Goal: Find specific page/section: Find specific page/section

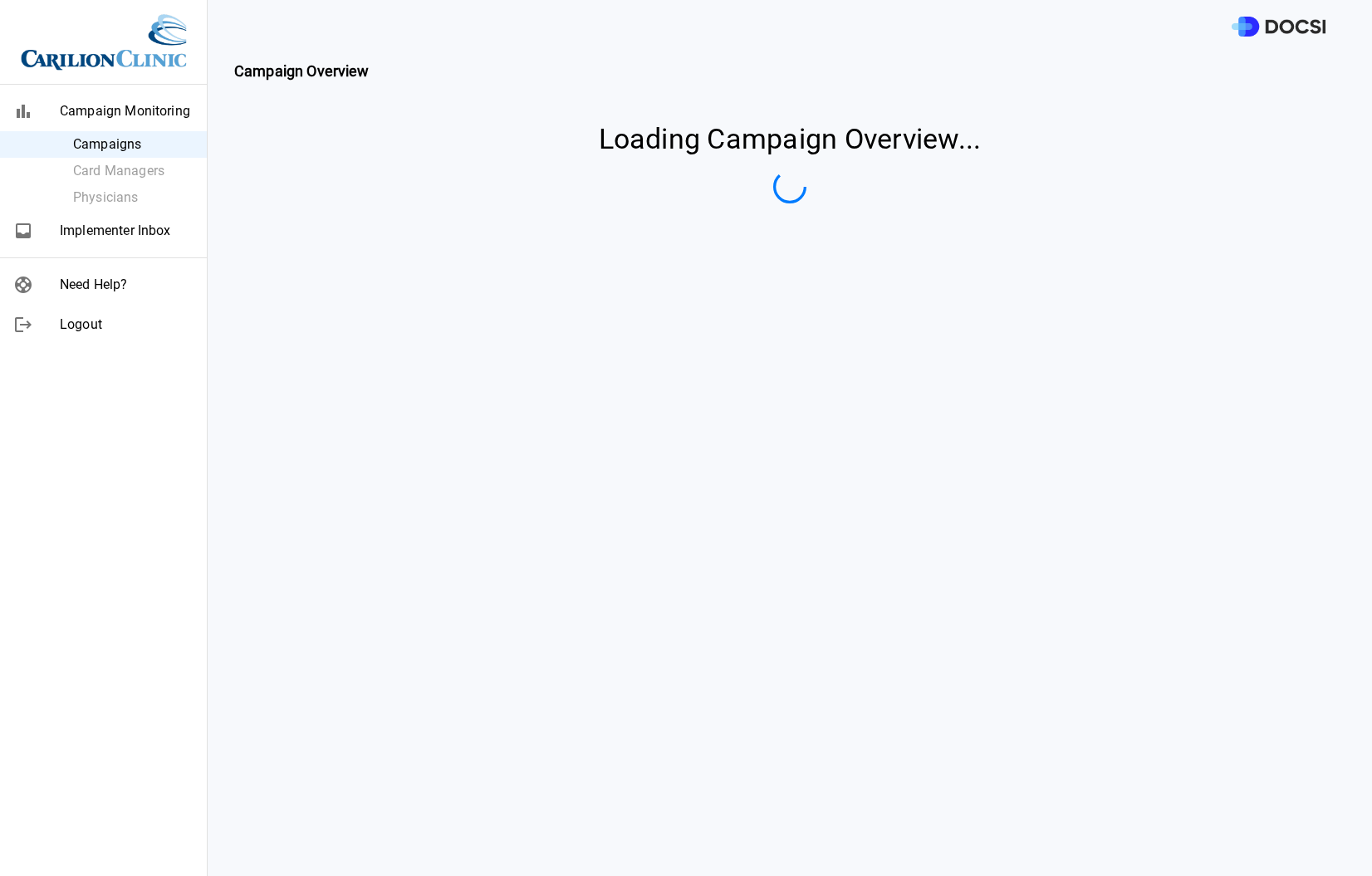
click at [107, 236] on span "Implementer Inbox" at bounding box center [126, 230] width 134 height 20
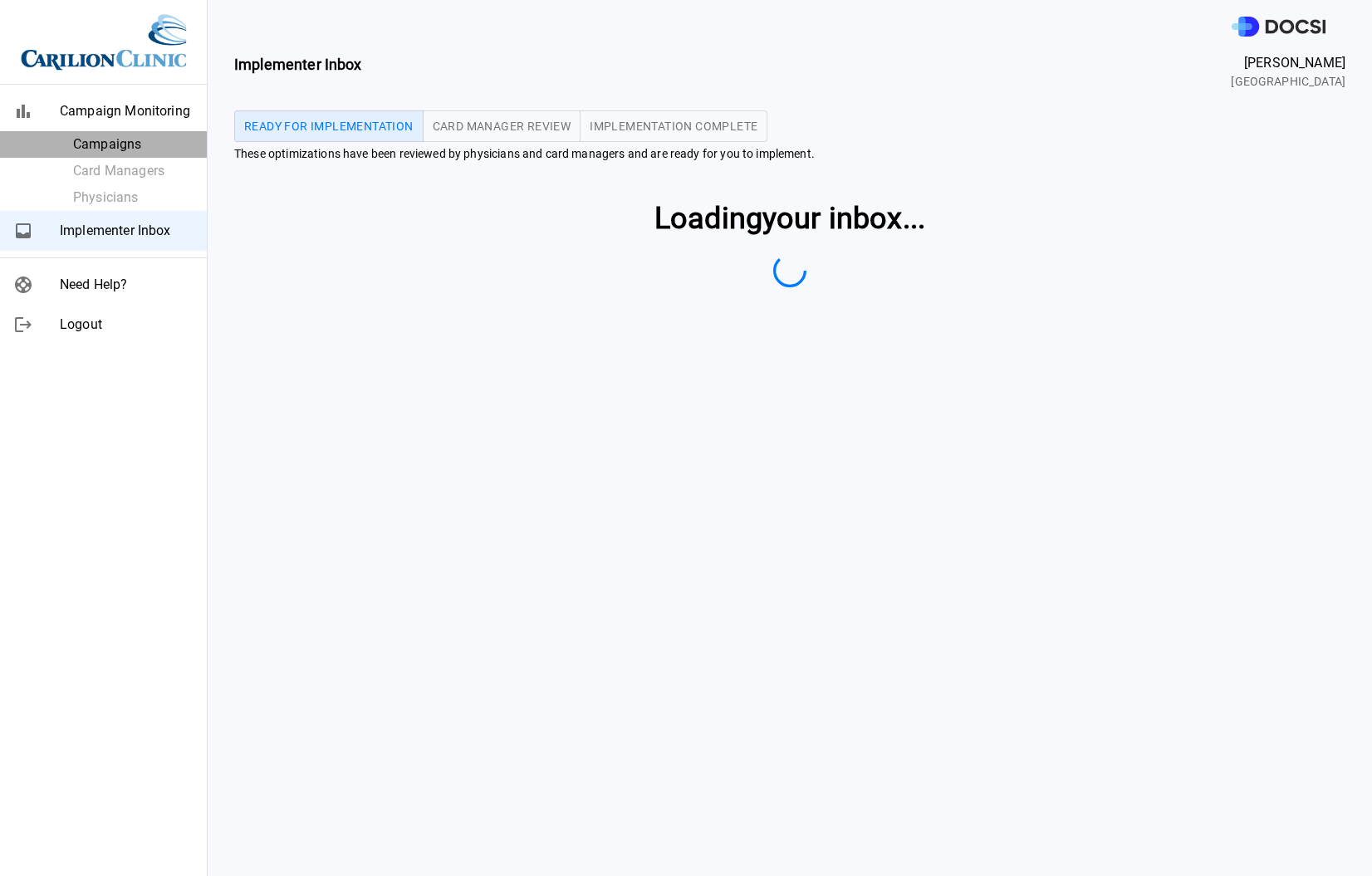
click at [105, 137] on span "Campaigns" at bounding box center [133, 144] width 120 height 20
